Goal: Task Accomplishment & Management: Use online tool/utility

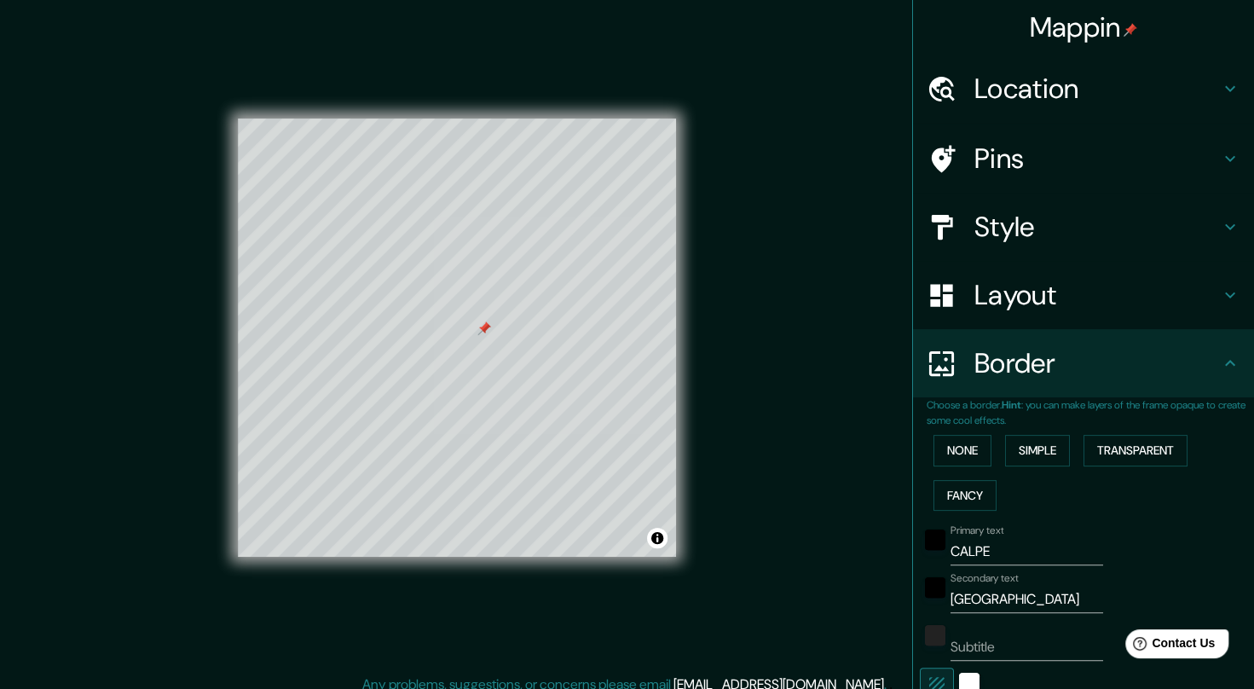
scroll to position [279, 0]
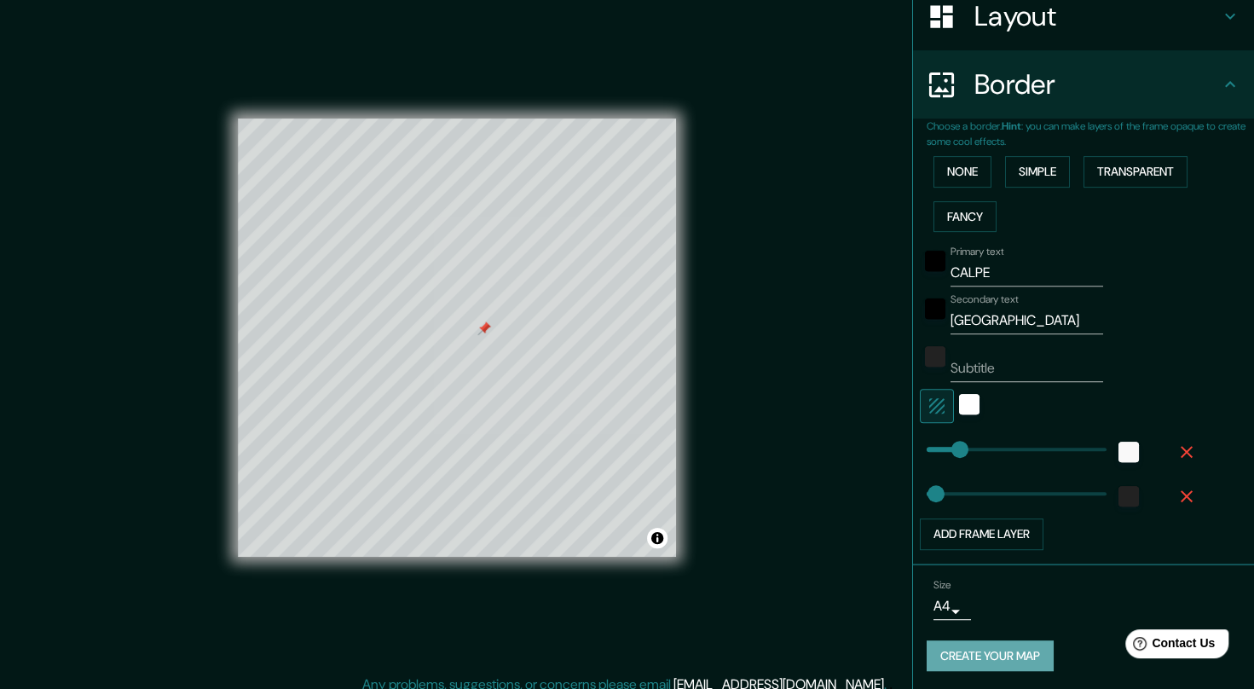
click at [969, 650] on button "Create your map" at bounding box center [990, 656] width 127 height 32
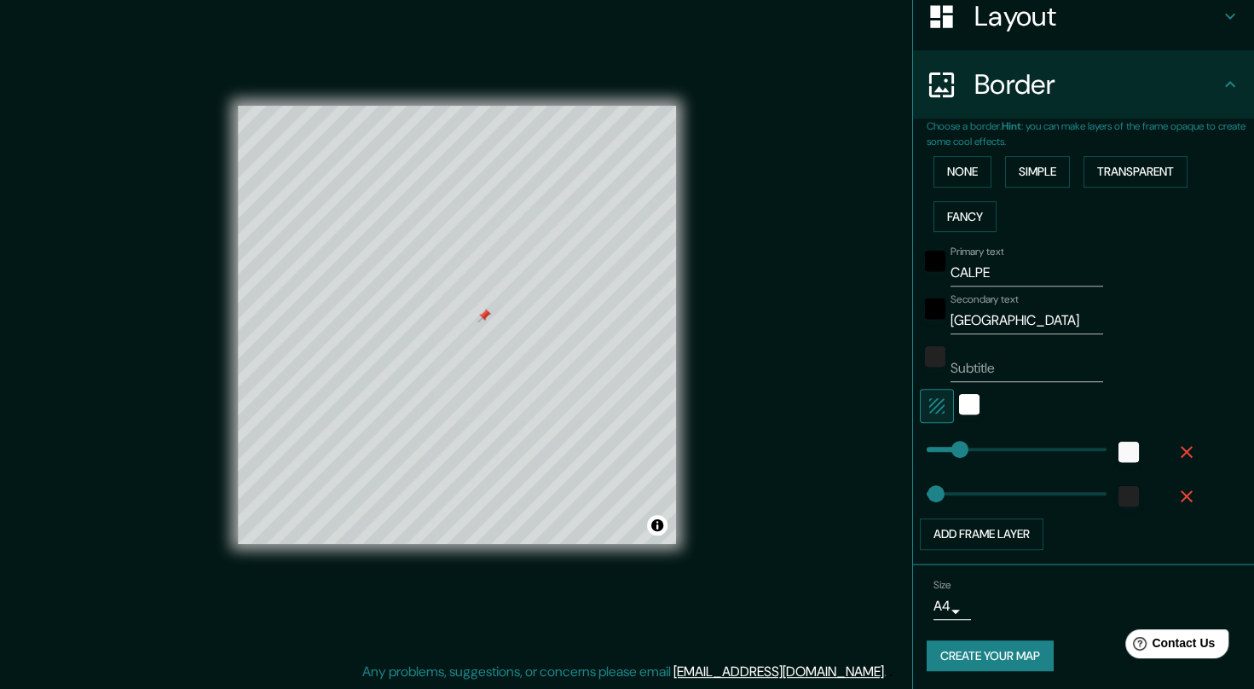
click at [973, 652] on button "Create your map" at bounding box center [990, 656] width 127 height 32
click at [973, 652] on div "Create your map" at bounding box center [1084, 656] width 314 height 32
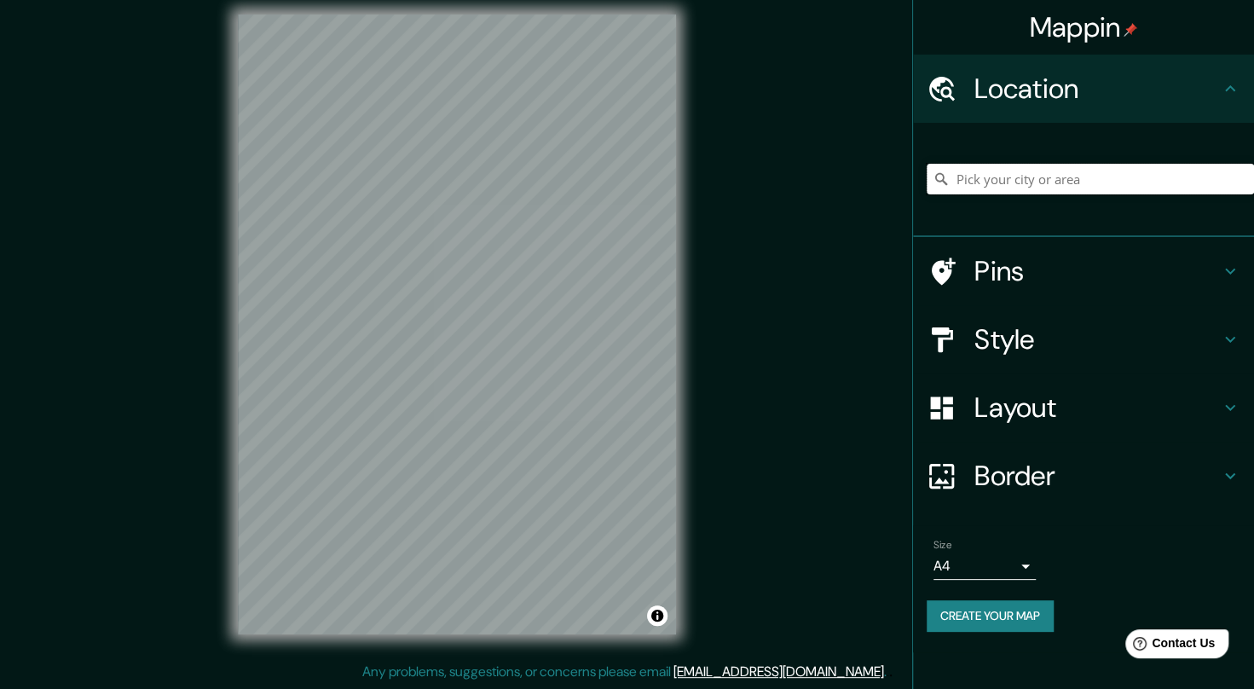
click at [997, 182] on input "Pick your city or area" at bounding box center [1090, 179] width 327 height 31
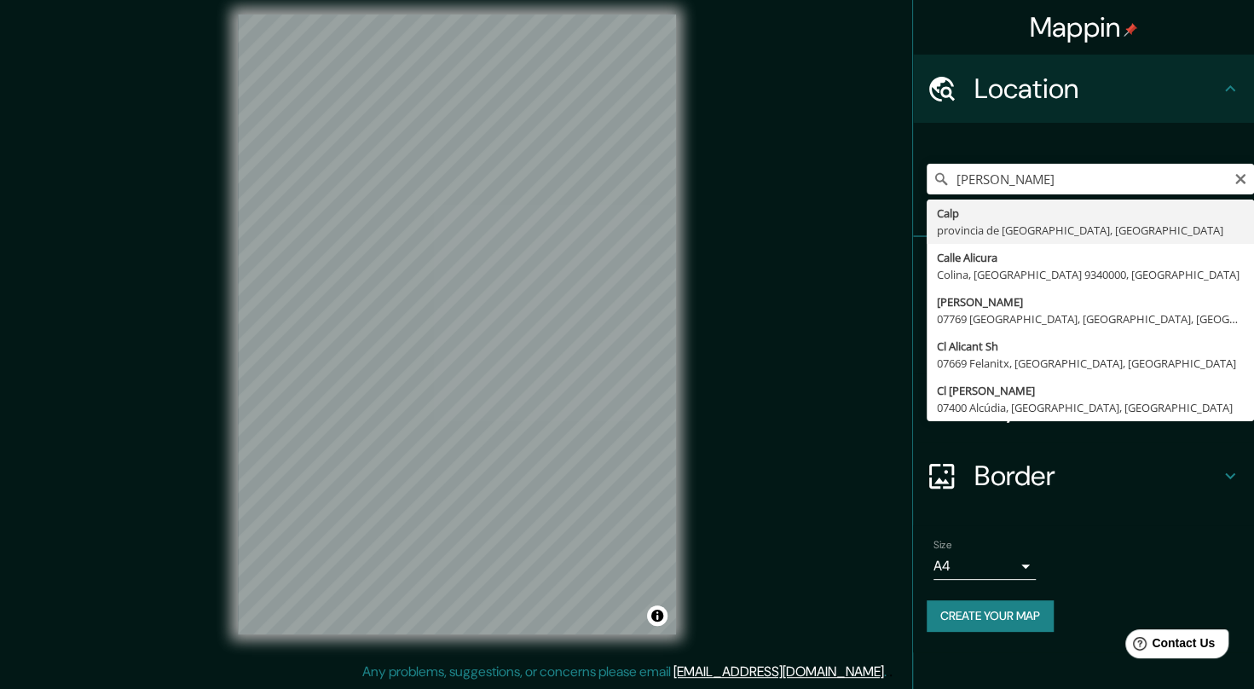
type input "[GEOGRAPHIC_DATA], [GEOGRAPHIC_DATA], [GEOGRAPHIC_DATA]"
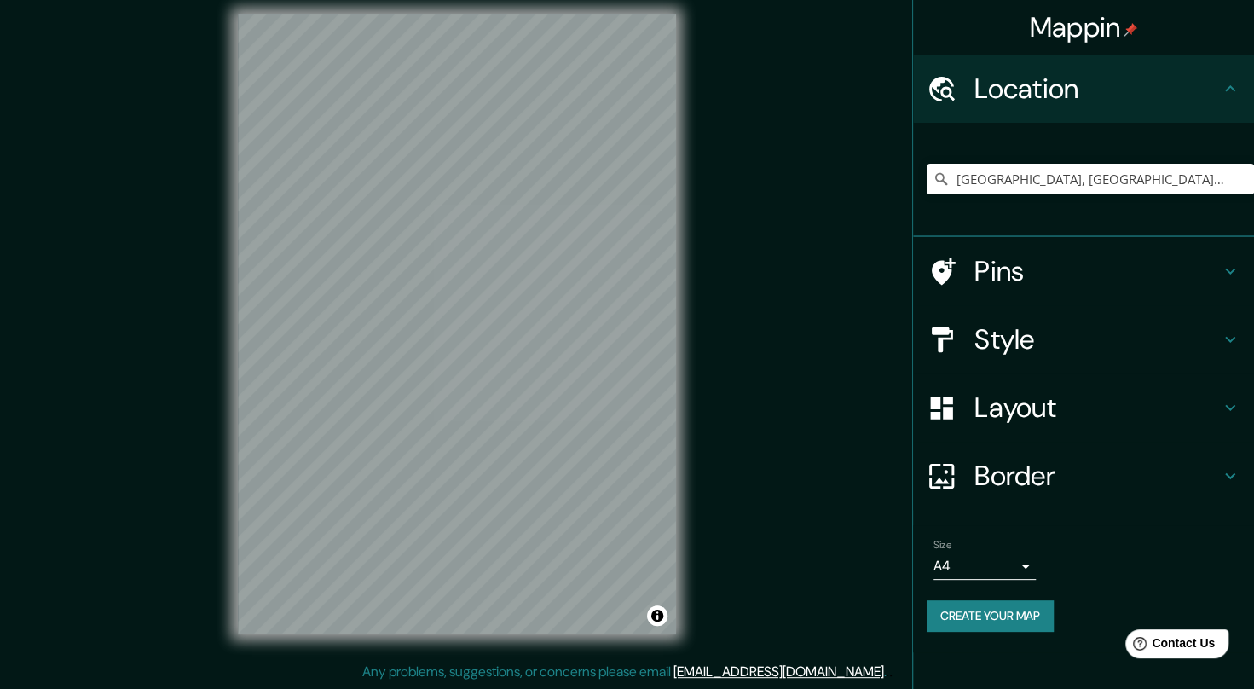
click at [975, 257] on h4 "Pins" at bounding box center [1097, 271] width 246 height 34
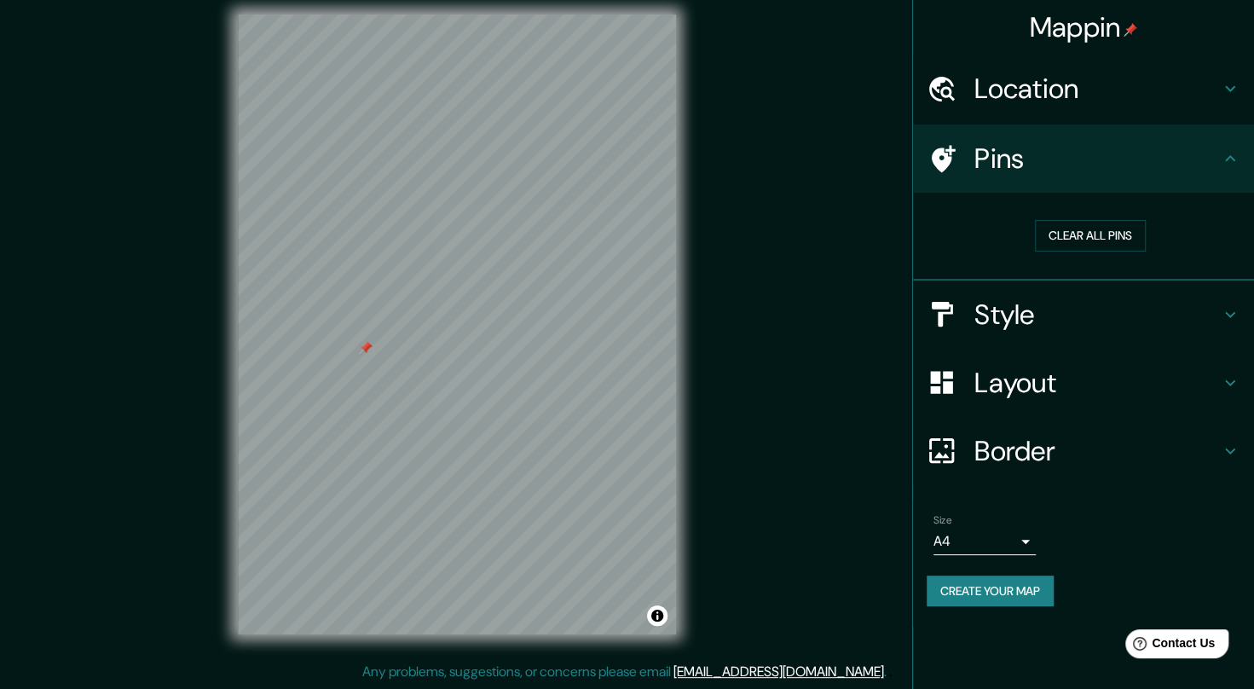
click at [1079, 295] on div "Style" at bounding box center [1083, 314] width 341 height 68
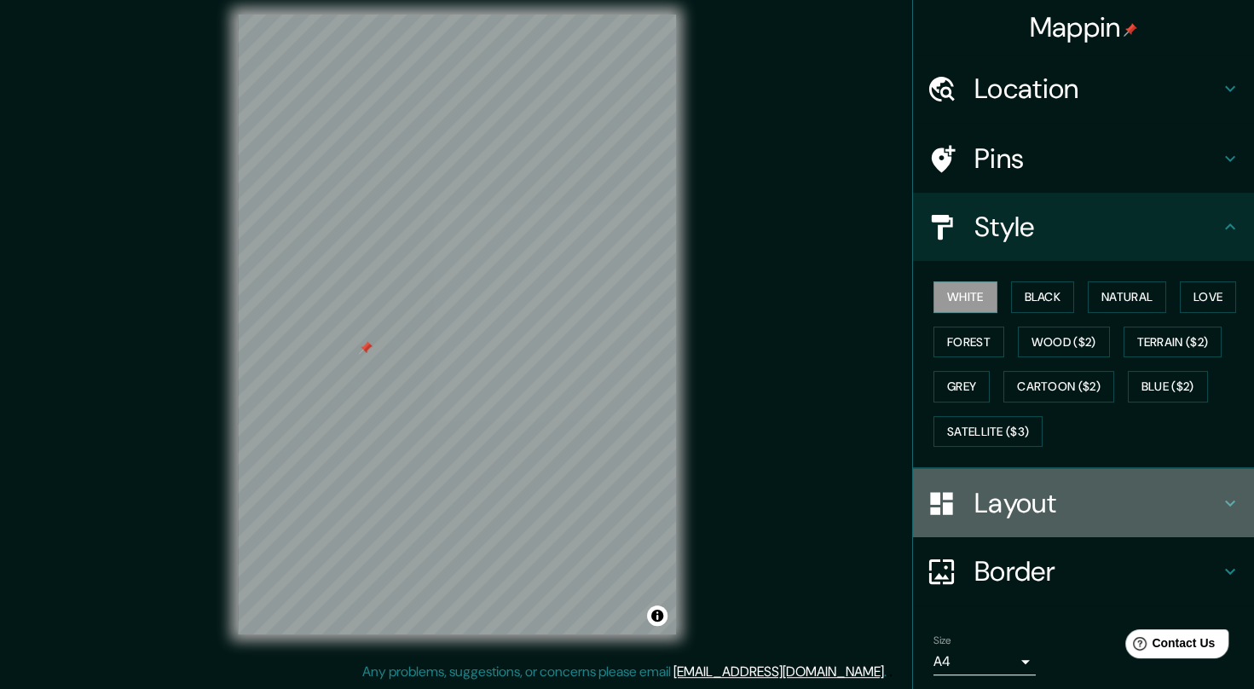
click at [1001, 489] on h4 "Layout" at bounding box center [1097, 503] width 246 height 34
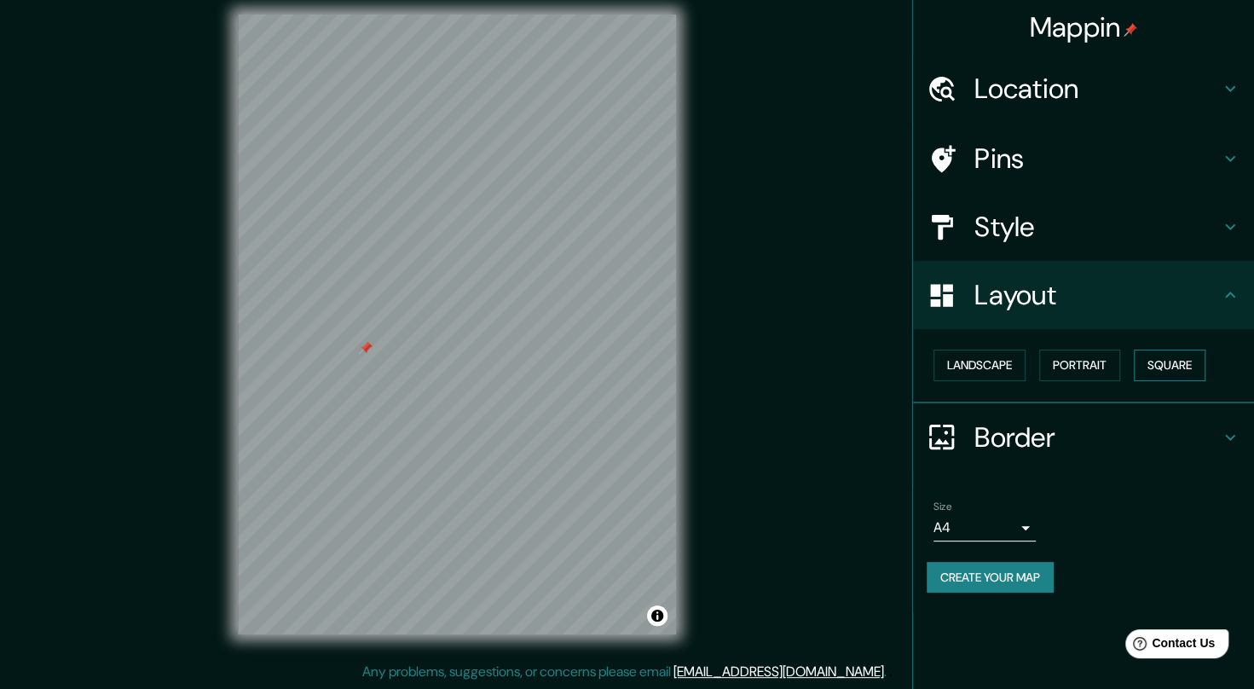
click at [1171, 360] on button "Square" at bounding box center [1170, 366] width 72 height 32
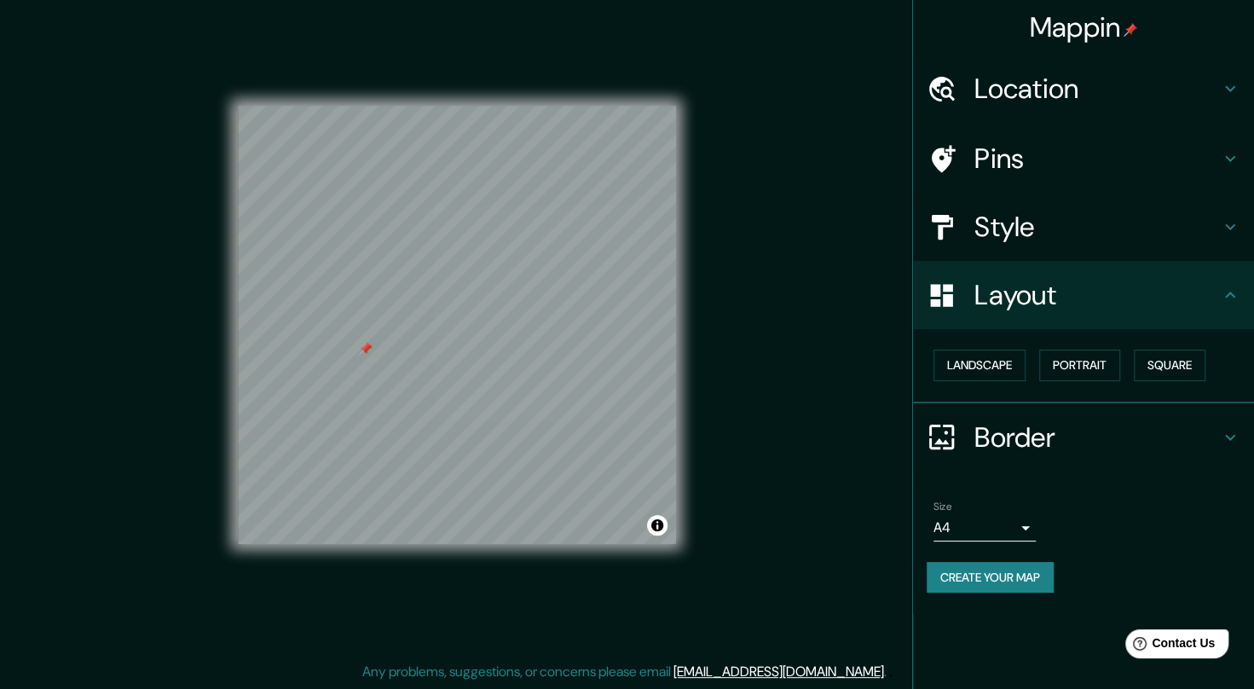
click at [1068, 421] on h4 "Border" at bounding box center [1097, 437] width 246 height 34
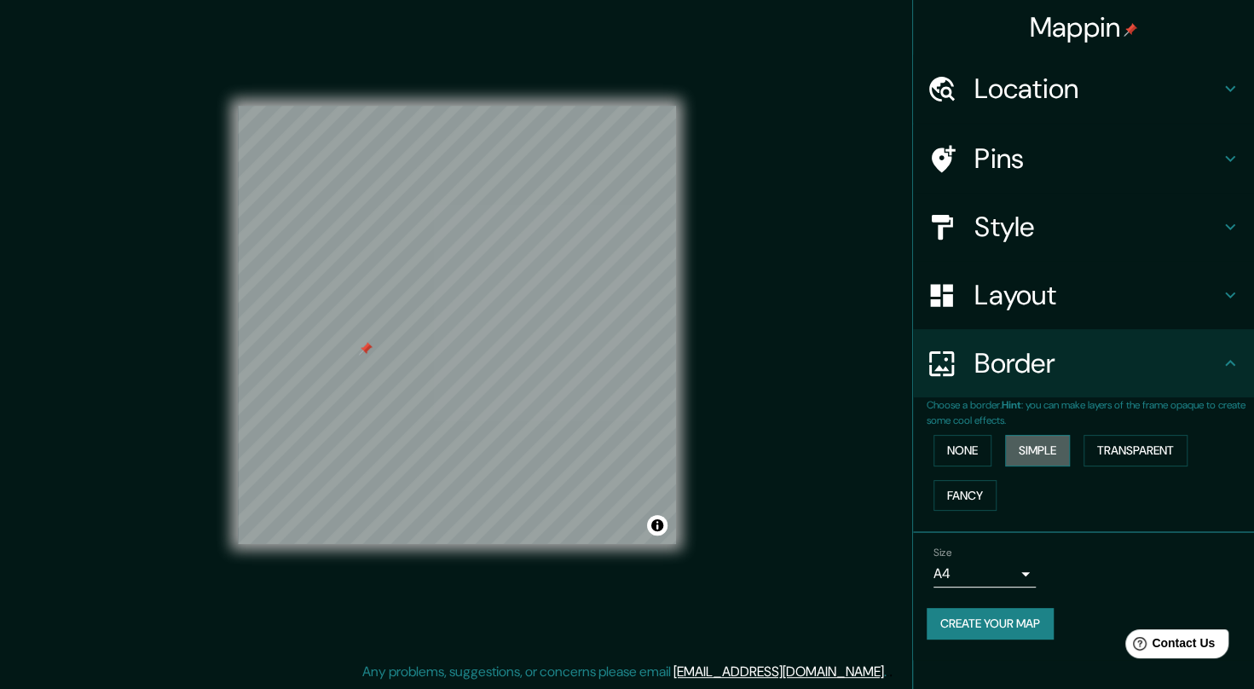
click at [1027, 440] on button "Simple" at bounding box center [1037, 451] width 65 height 32
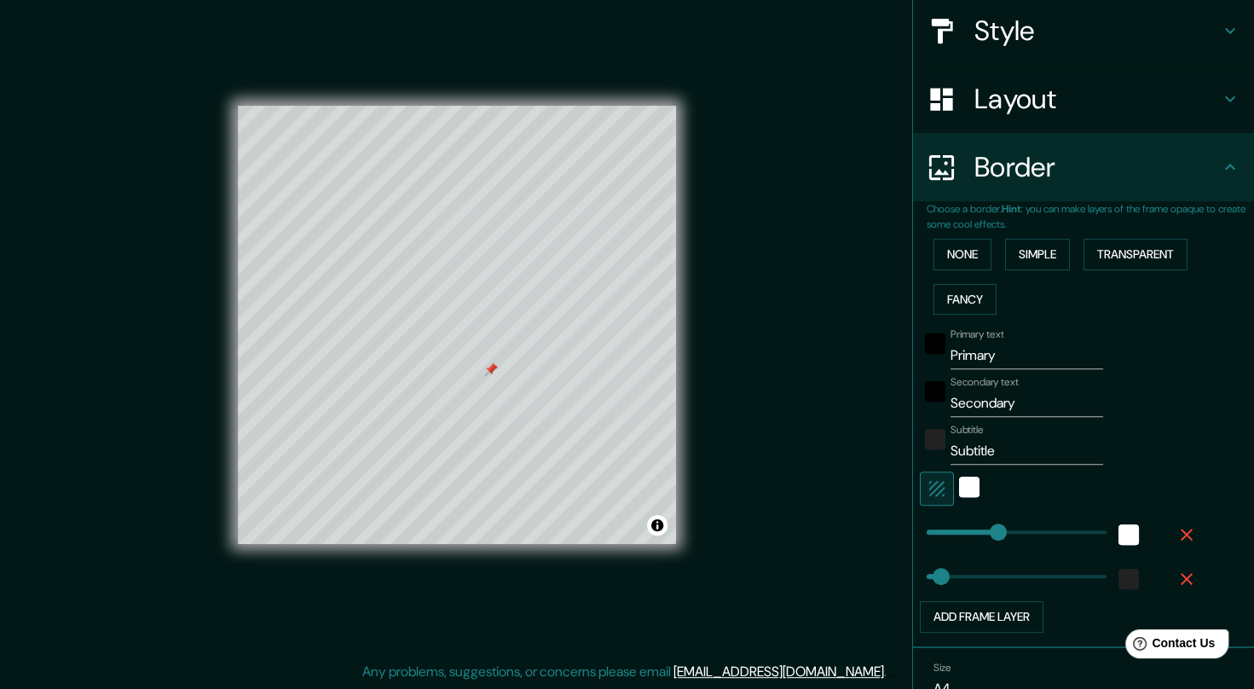
scroll to position [215, 0]
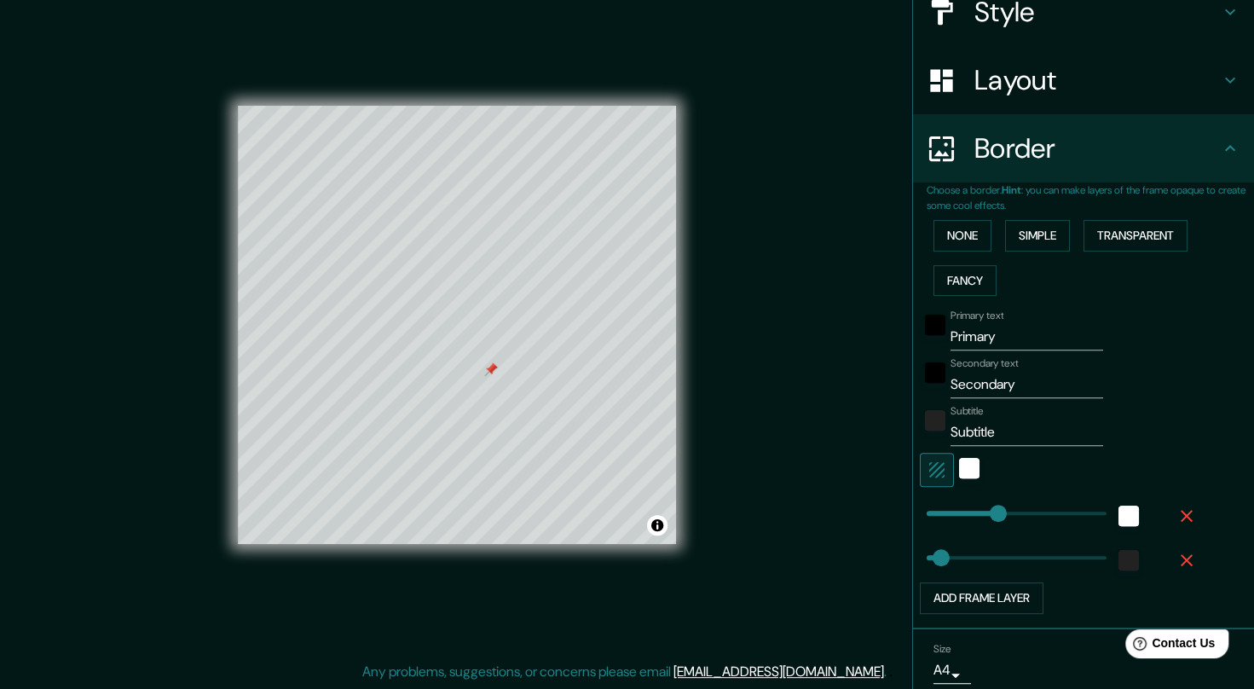
type input "85"
type input "41"
type input "68"
type input "41"
type input "87"
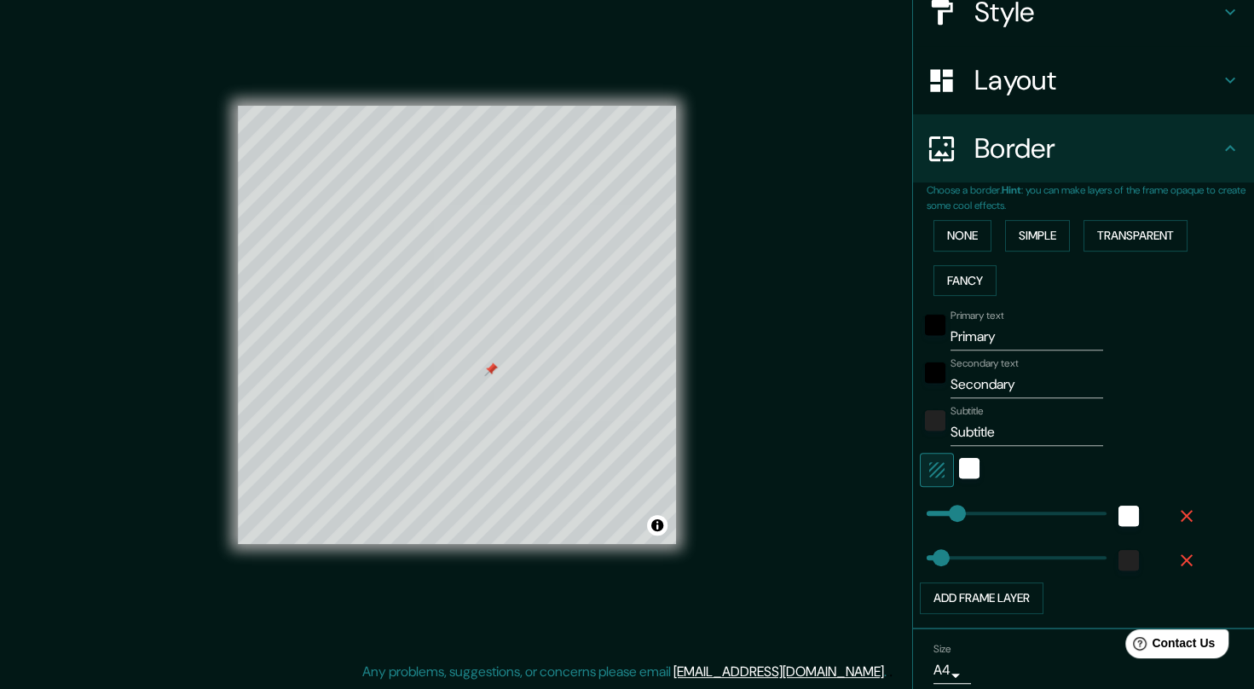
type input "36"
click at [970, 334] on input "Primary" at bounding box center [1027, 336] width 153 height 27
type input "CALPE"
click at [957, 365] on label "Secondary text" at bounding box center [985, 363] width 68 height 14
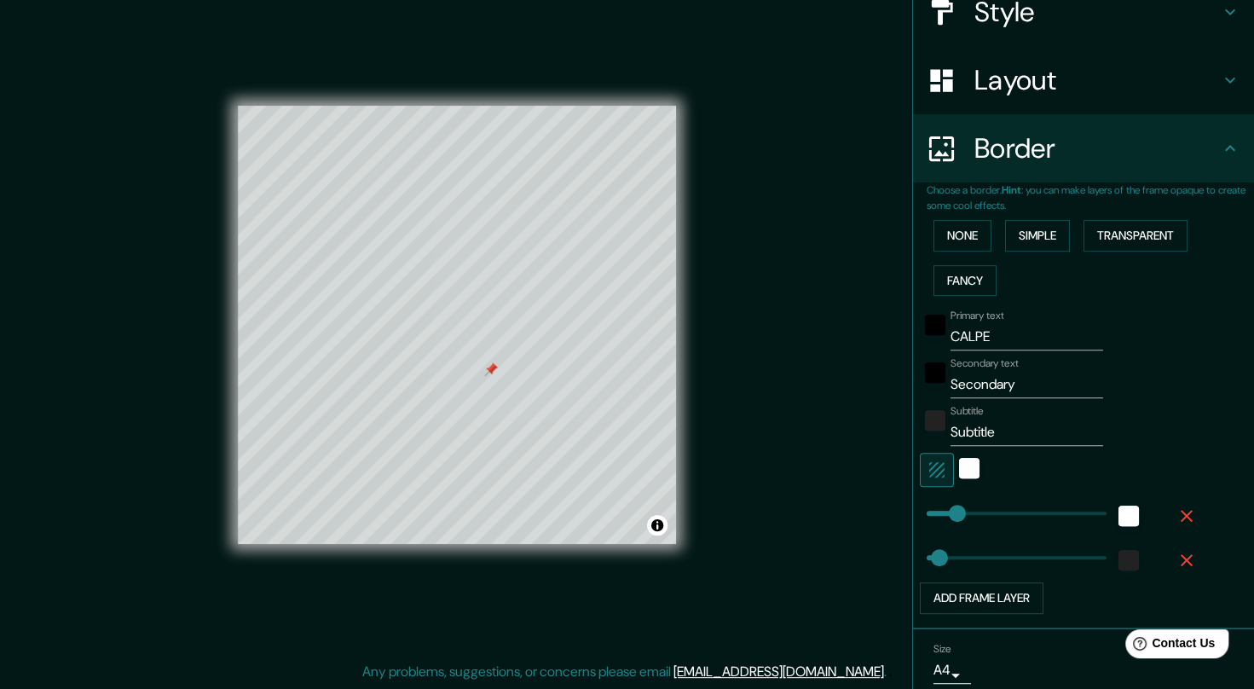
click at [957, 371] on input "Secondary" at bounding box center [1027, 384] width 153 height 27
click at [957, 365] on label "Secondary text" at bounding box center [985, 363] width 68 height 14
click at [957, 371] on input "Secondary" at bounding box center [1027, 384] width 153 height 27
drag, startPoint x: 957, startPoint y: 365, endPoint x: 957, endPoint y: 383, distance: 17.9
click at [957, 383] on input "Secondary" at bounding box center [1027, 384] width 153 height 27
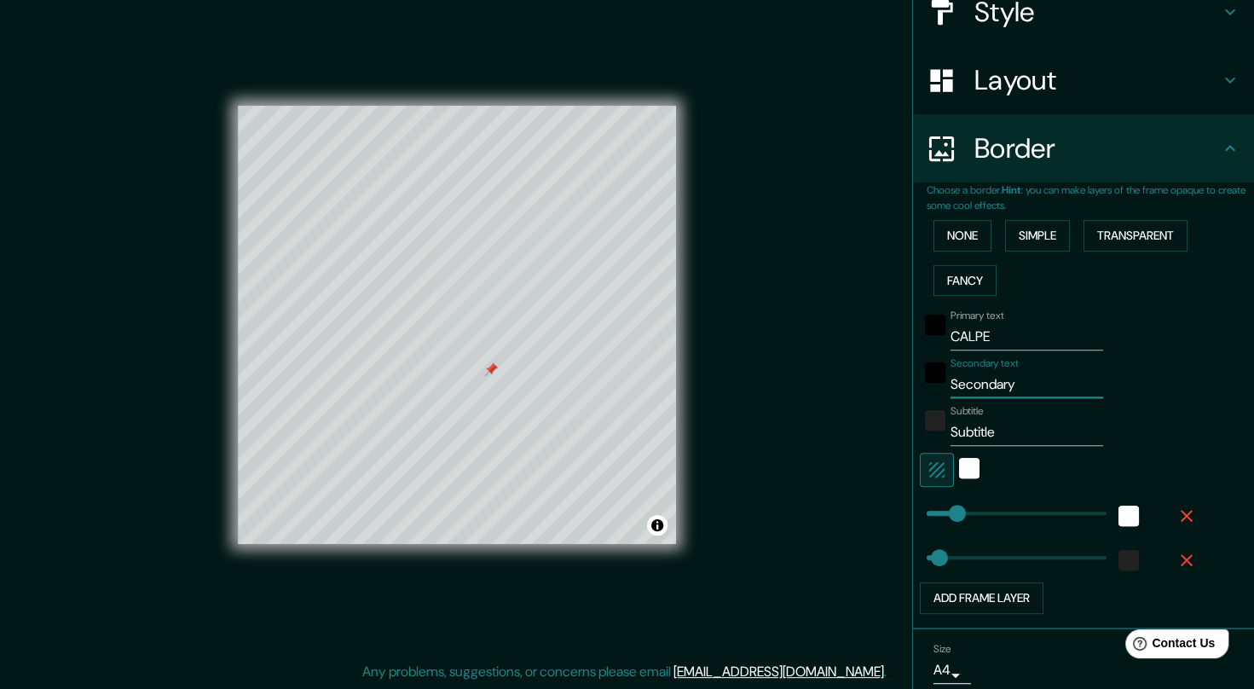
click at [957, 383] on input "Secondary" at bounding box center [1027, 384] width 153 height 27
type input "[GEOGRAPHIC_DATA]"
drag, startPoint x: 986, startPoint y: 431, endPoint x: 902, endPoint y: 425, distance: 83.8
click at [913, 425] on div "Choose a border. Hint : you can make layers of the frame opaque to create some …" at bounding box center [1083, 405] width 341 height 447
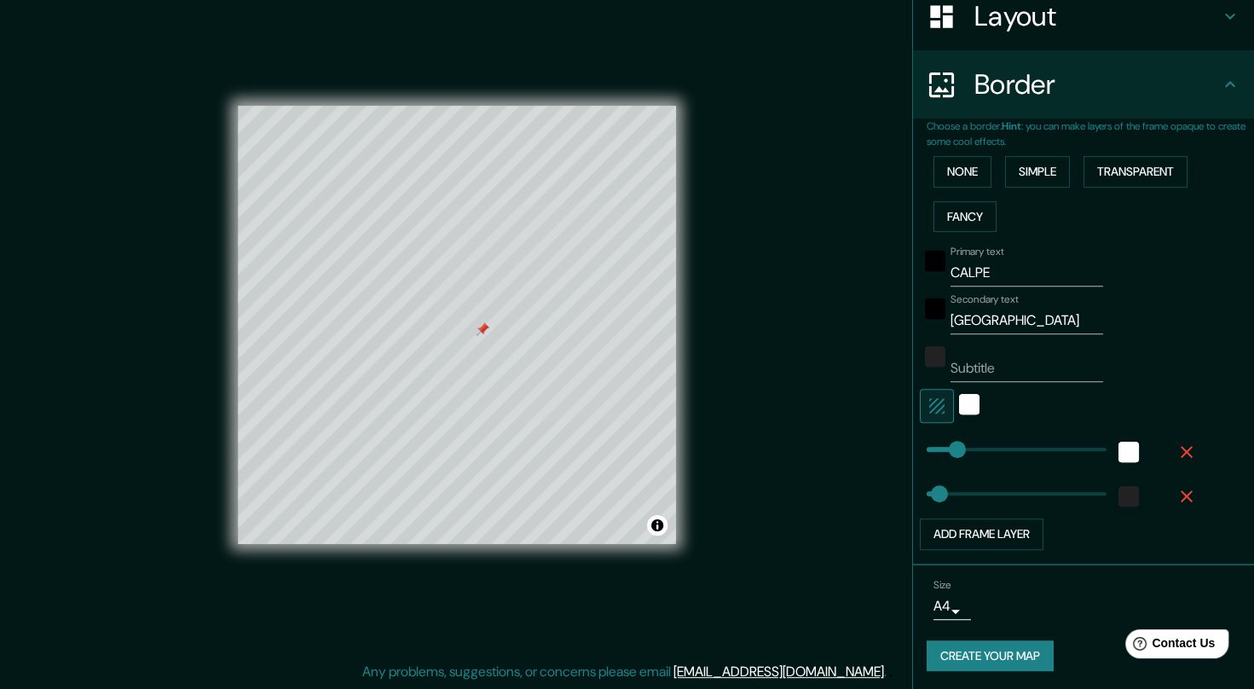
click at [1009, 651] on button "Create your map" at bounding box center [990, 656] width 127 height 32
click at [960, 664] on button "Create your map" at bounding box center [990, 656] width 127 height 32
click at [988, 650] on button "Create your map" at bounding box center [990, 656] width 127 height 32
click at [980, 651] on div "Create your map" at bounding box center [1084, 656] width 314 height 32
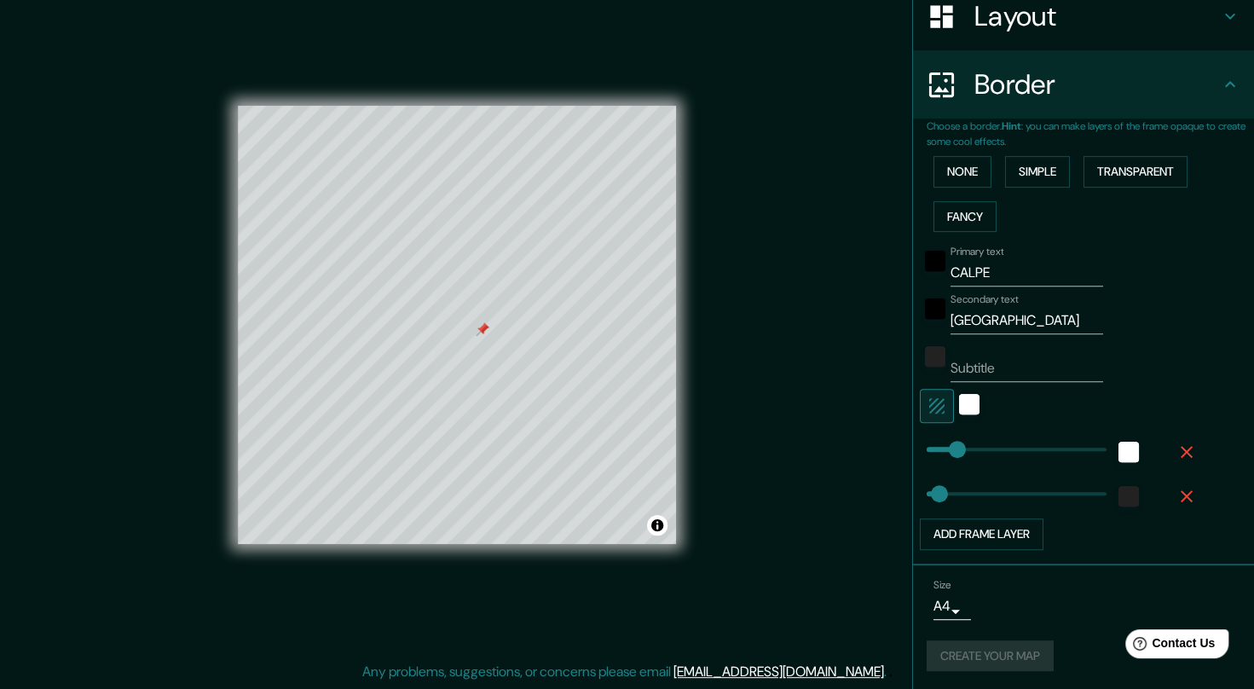
click at [980, 651] on div "Create your map" at bounding box center [1084, 656] width 314 height 32
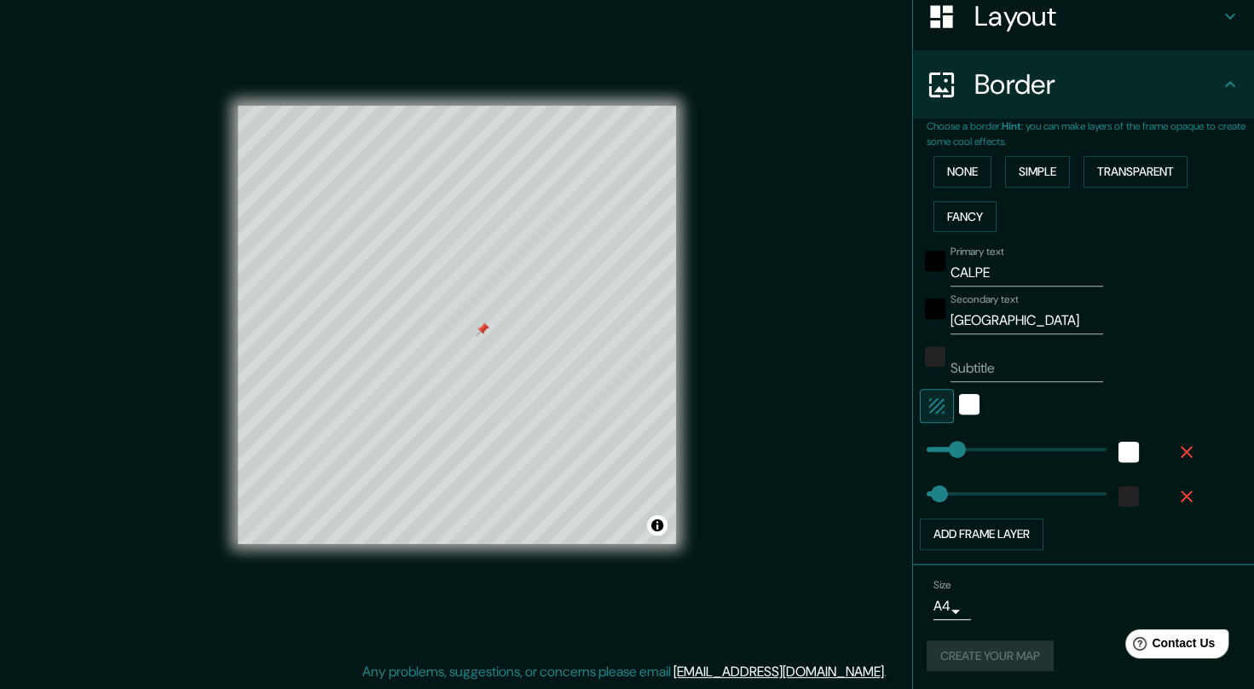
click at [980, 651] on div "Create your map" at bounding box center [1084, 656] width 314 height 32
